Goal: Information Seeking & Learning: Learn about a topic

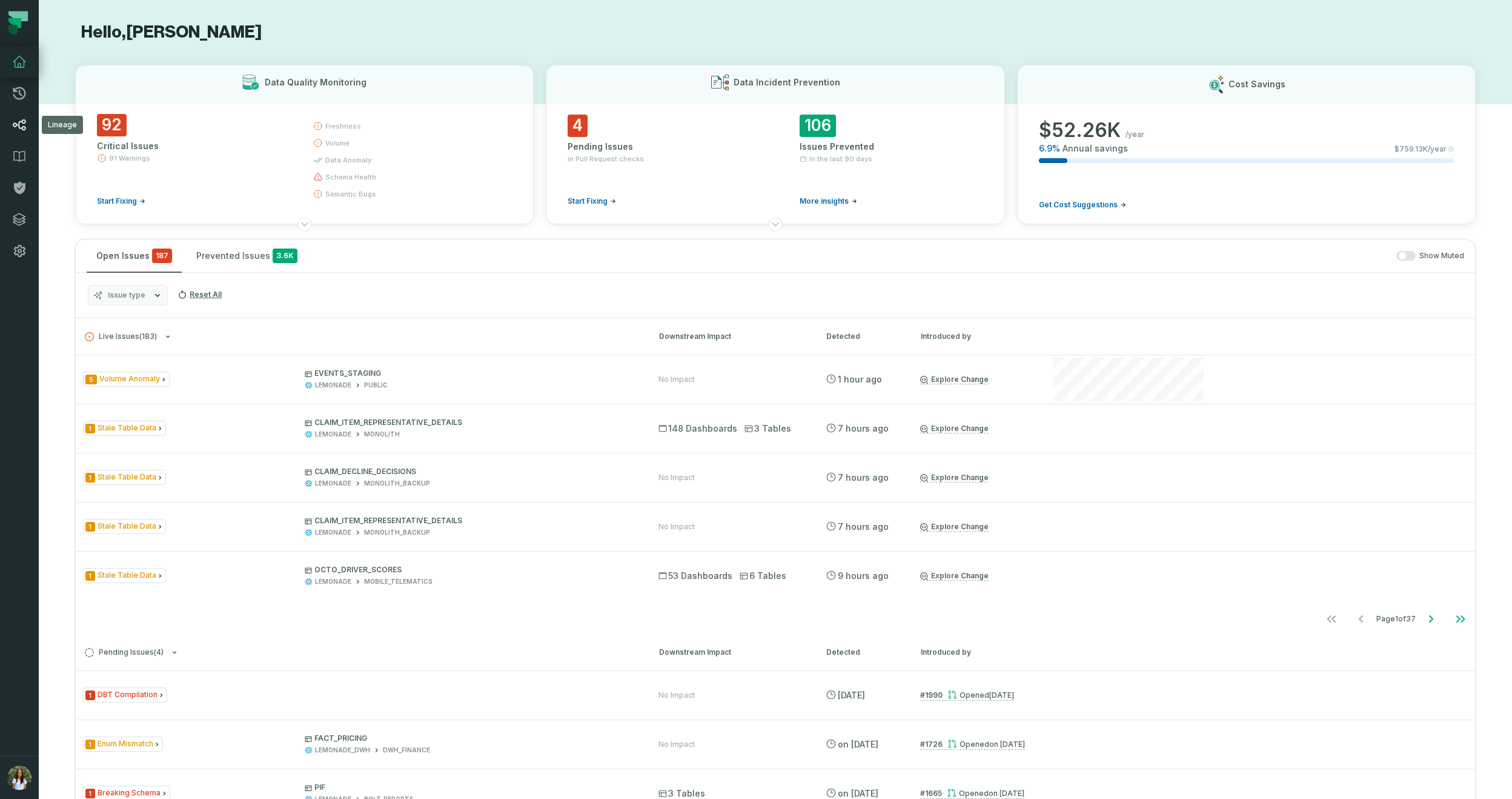
click at [29, 116] on link "Lineage" at bounding box center [19, 125] width 38 height 31
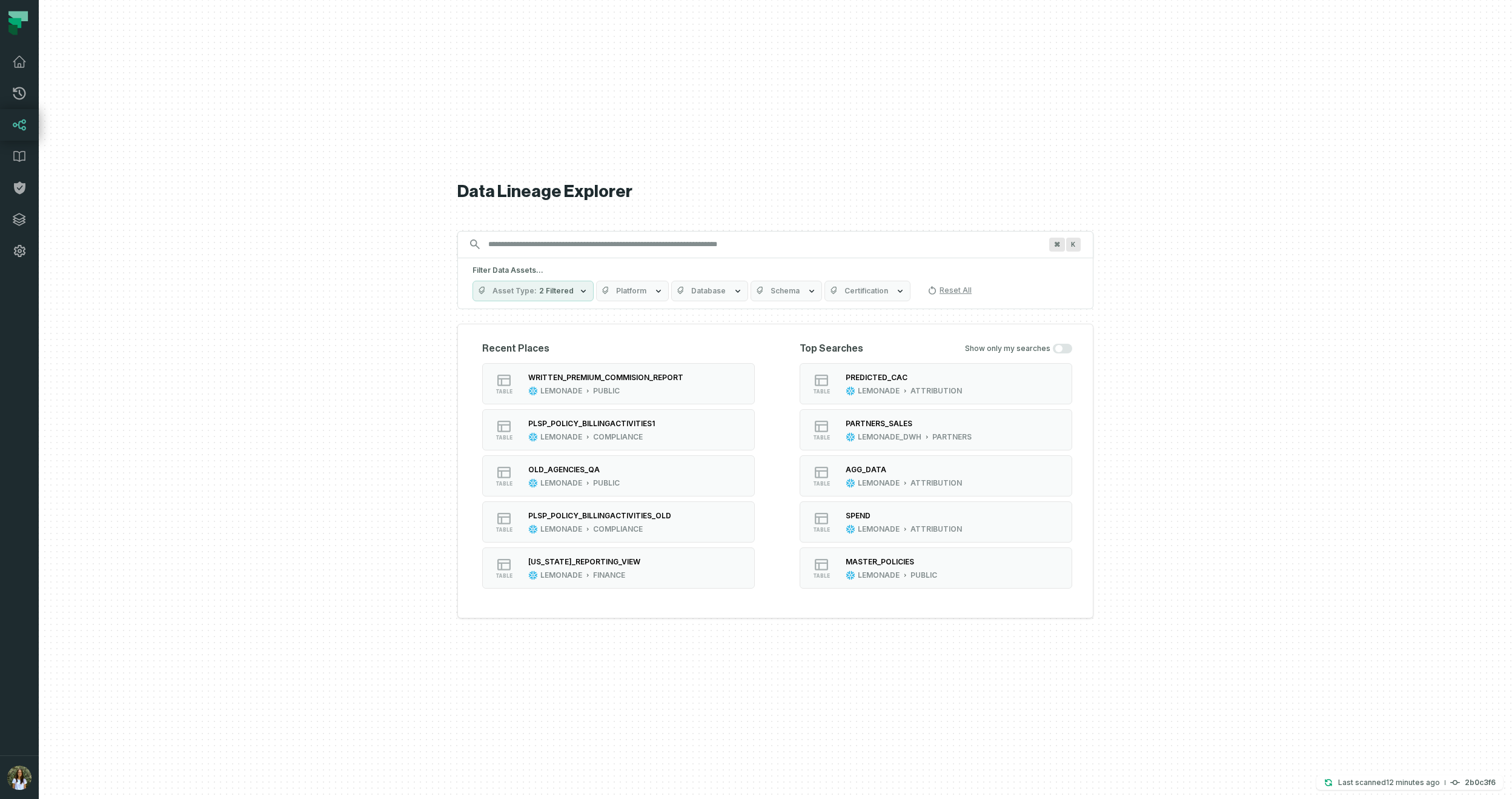
click at [605, 247] on input "Discovery Provider cmdk menu" at bounding box center [764, 244] width 567 height 20
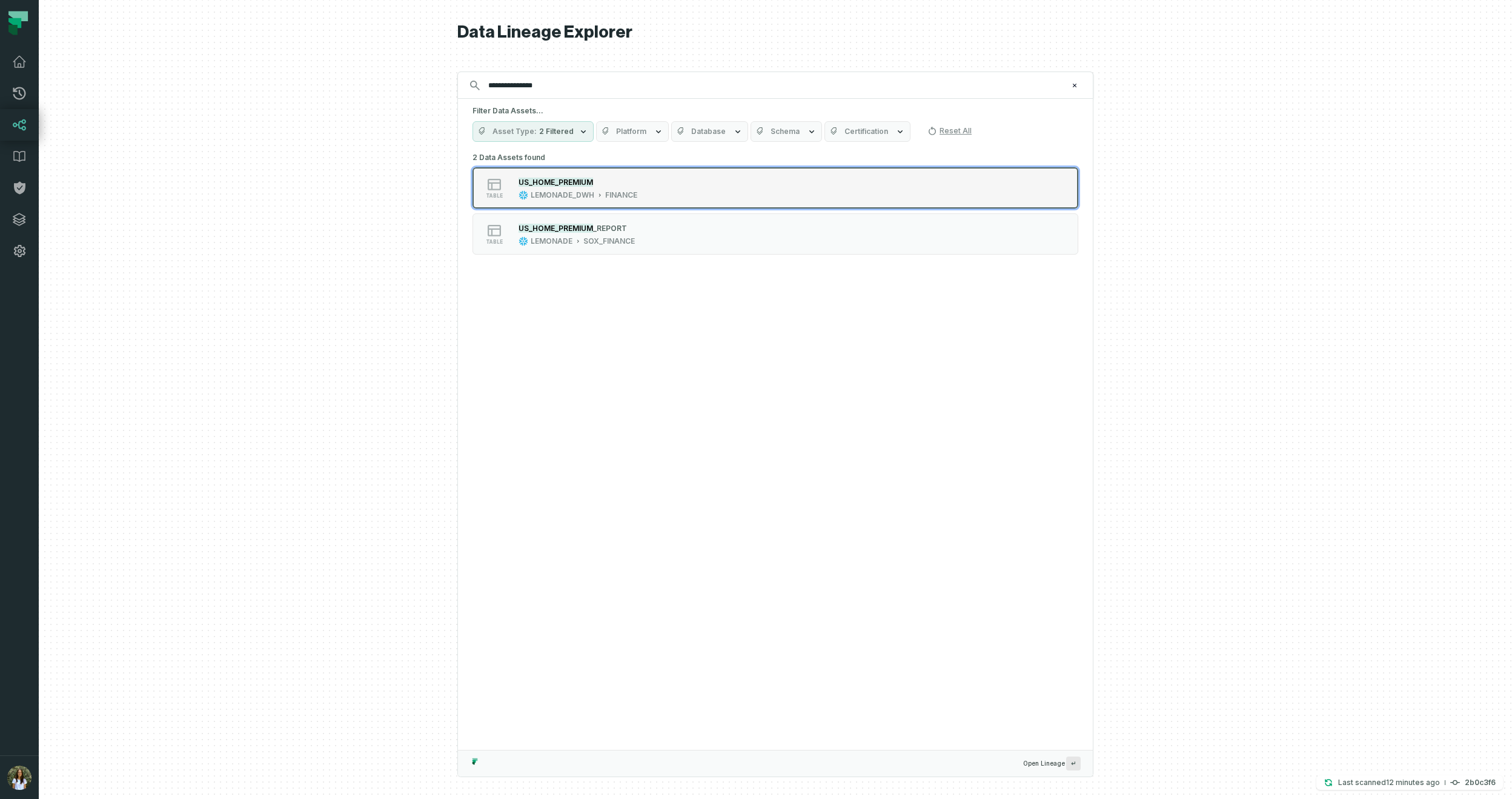
type input "**********"
click at [671, 197] on div "table US_HOME_PREMIUM LEMONADE_DWH FINANCE" at bounding box center [627, 188] width 303 height 25
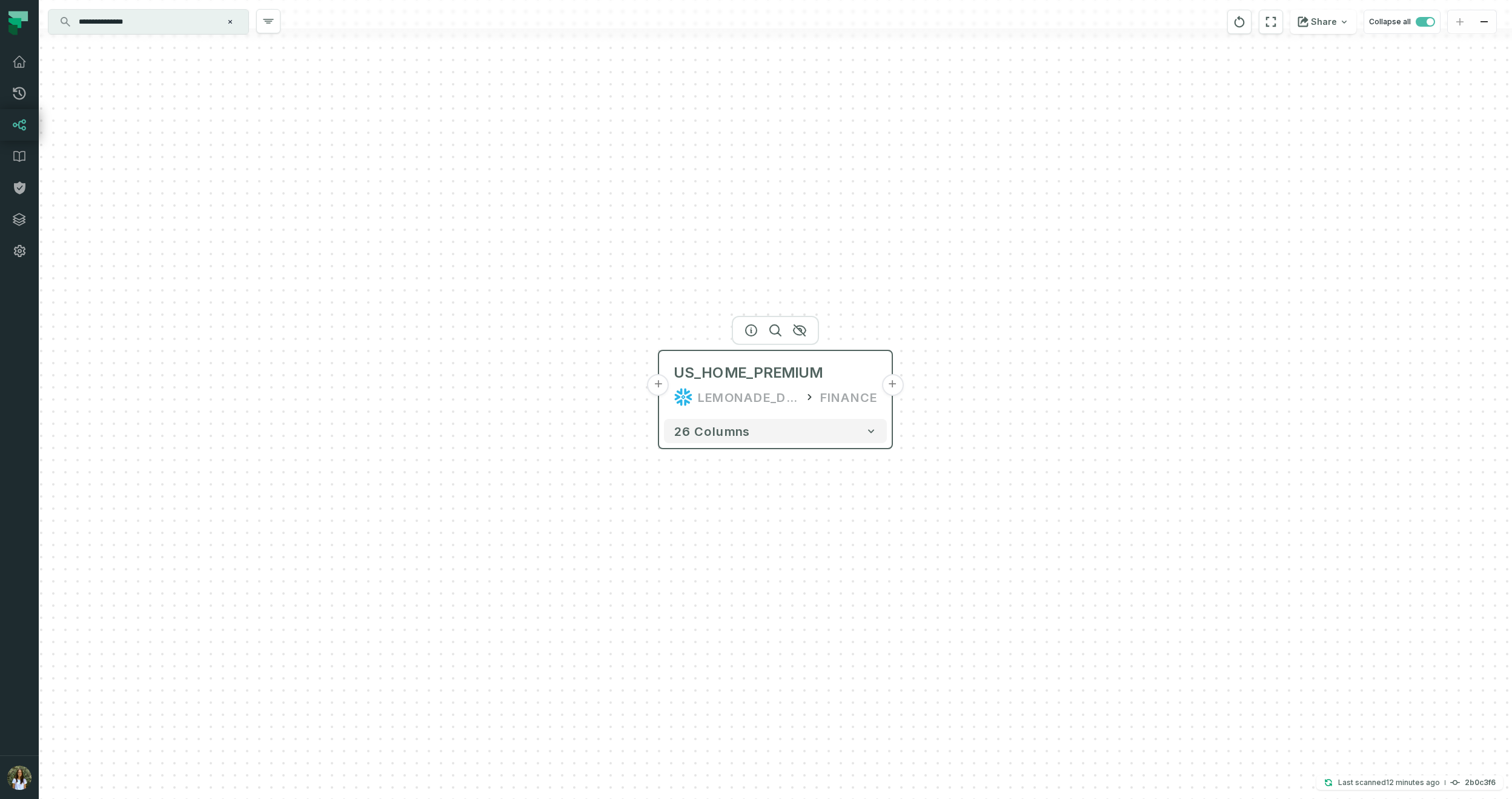
click at [663, 376] on button "+" at bounding box center [658, 384] width 22 height 22
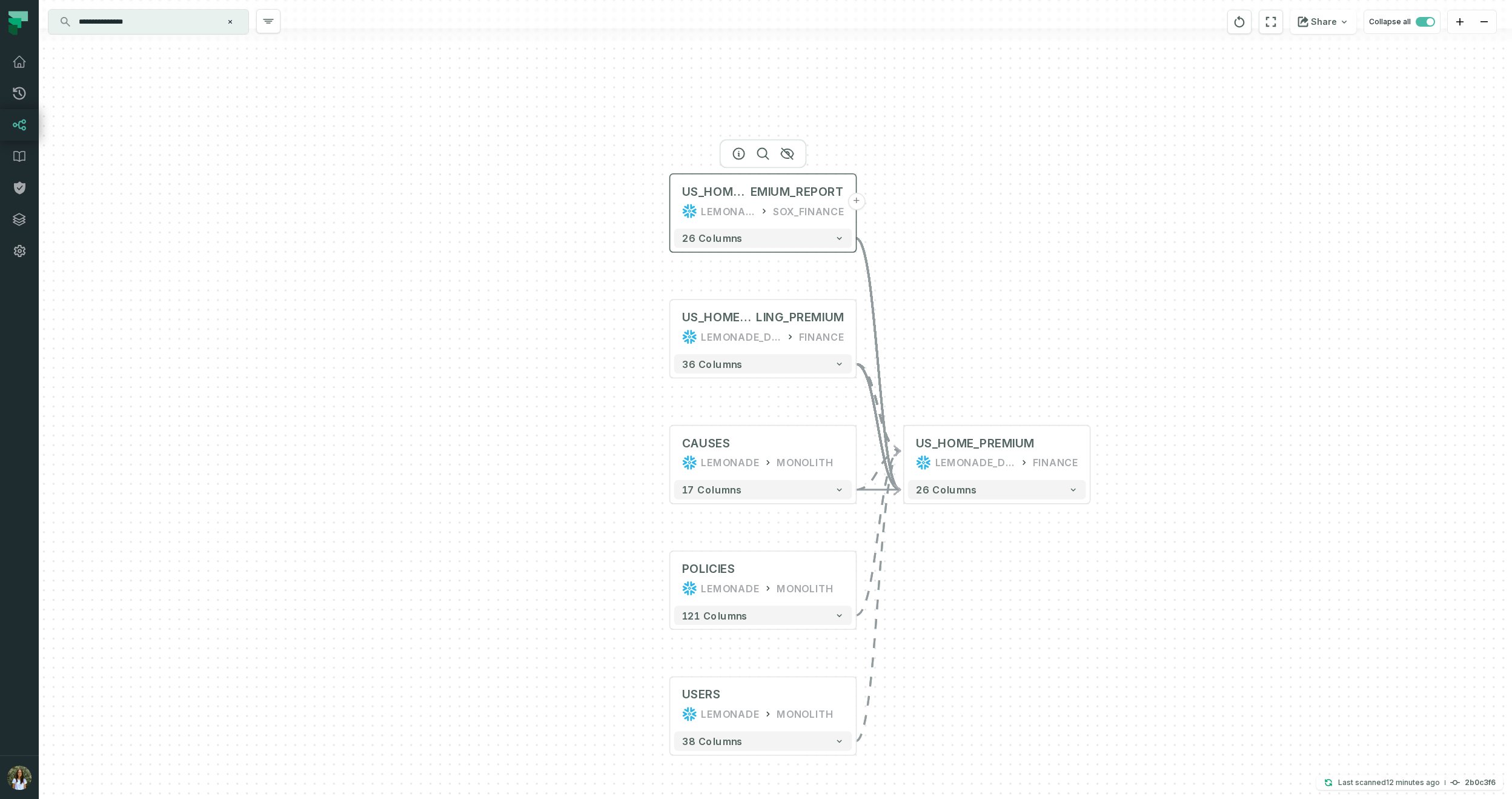
click at [767, 217] on div "LEMONADE SOX_FINANCE" at bounding box center [763, 211] width 162 height 16
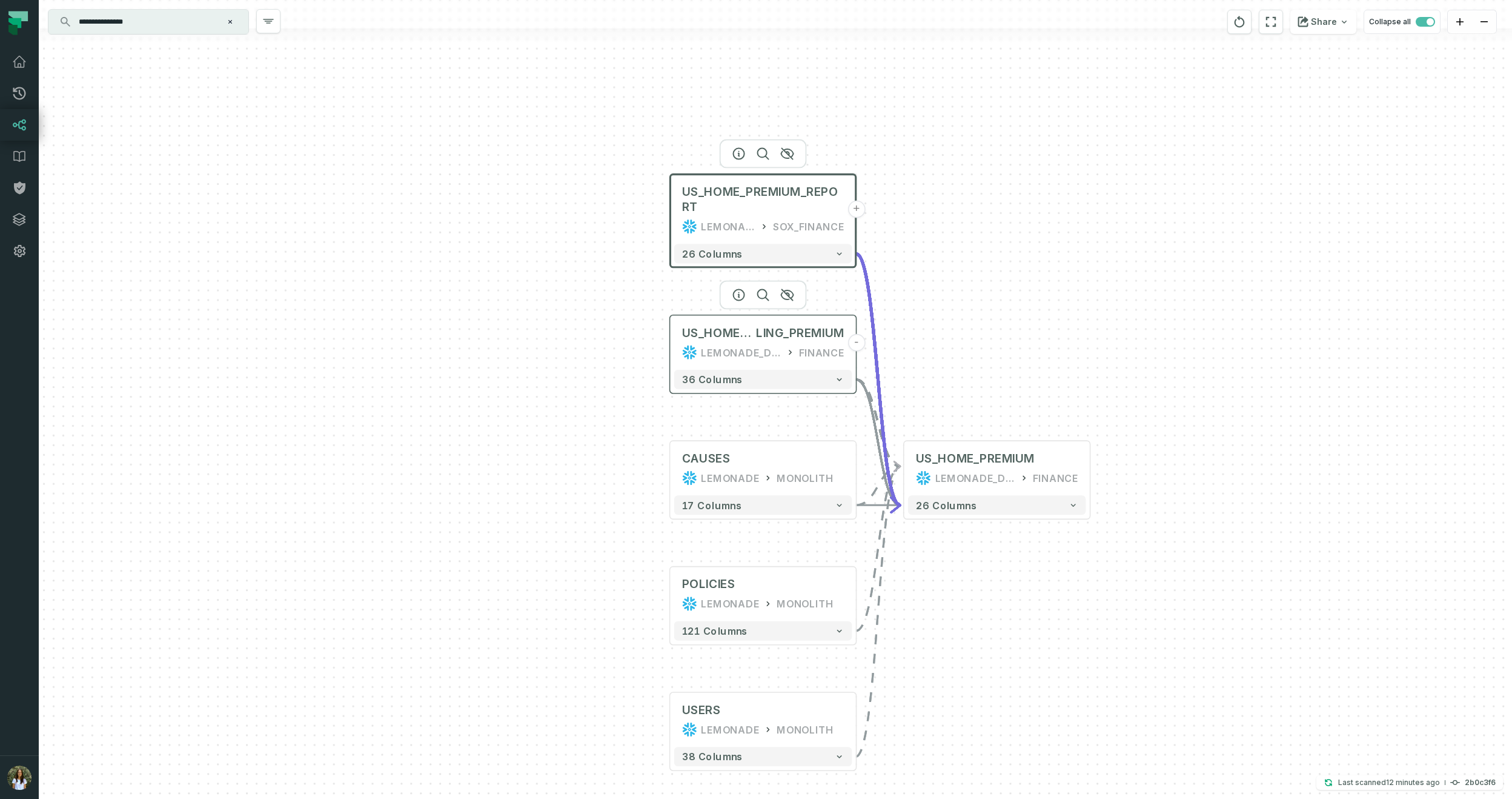
click at [768, 364] on div "US_HOME_BIL LING_PREMIUM LEMONADE_DWH FINANCE" at bounding box center [763, 343] width 178 height 47
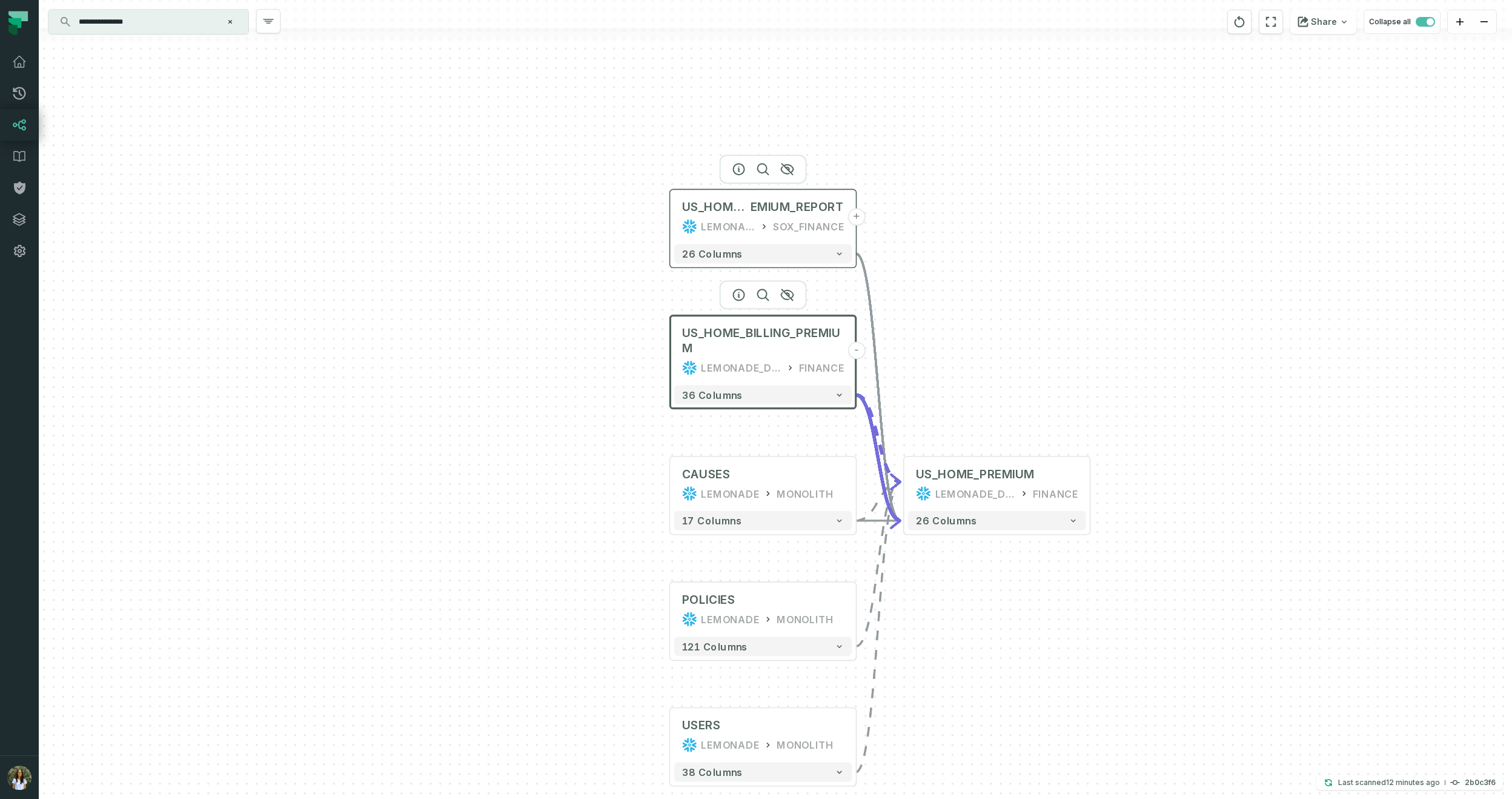
click at [694, 228] on icon at bounding box center [689, 226] width 14 height 14
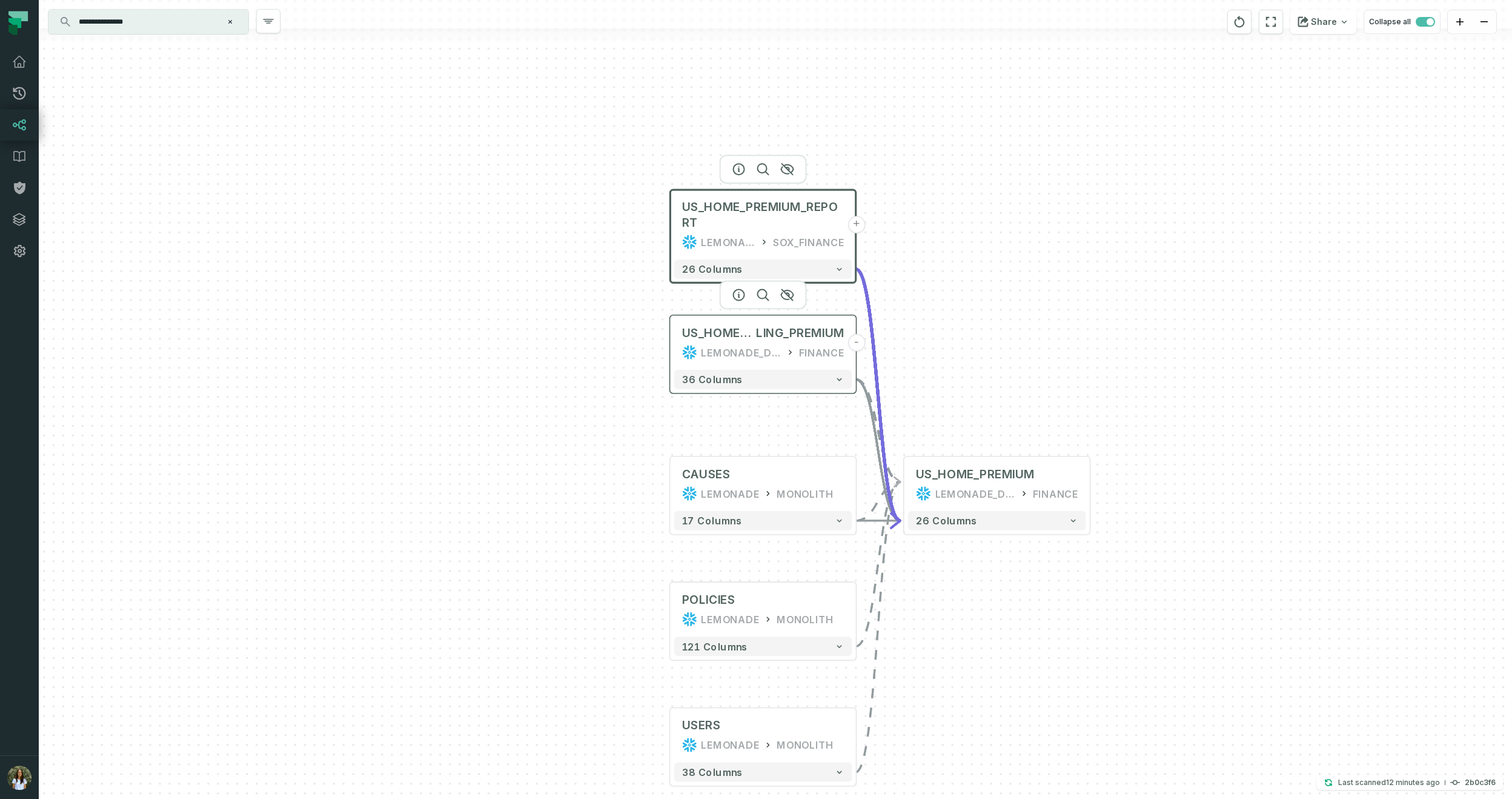
click at [704, 341] on div "US_HOME_BIL LING_PREMIUM LEMONADE_DWH FINANCE" at bounding box center [763, 343] width 178 height 47
